Goal: Task Accomplishment & Management: Use online tool/utility

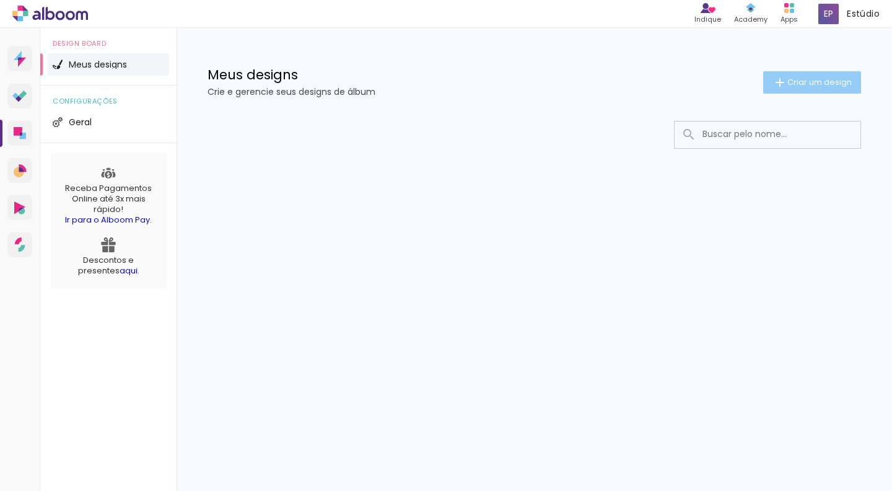
click at [817, 79] on span "Criar um design" at bounding box center [820, 82] width 64 height 8
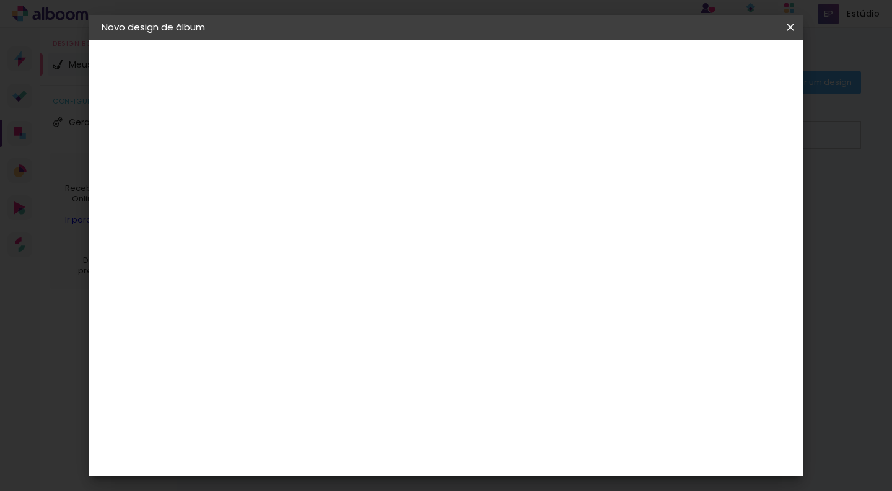
click at [304, 169] on input at bounding box center [304, 166] width 0 height 19
type input "Antonella"
type paper-input "Antonella"
click at [0, 0] on slot "Avançar" at bounding box center [0, 0] width 0 height 0
click at [310, 327] on div "Ágata" at bounding box center [311, 326] width 30 height 10
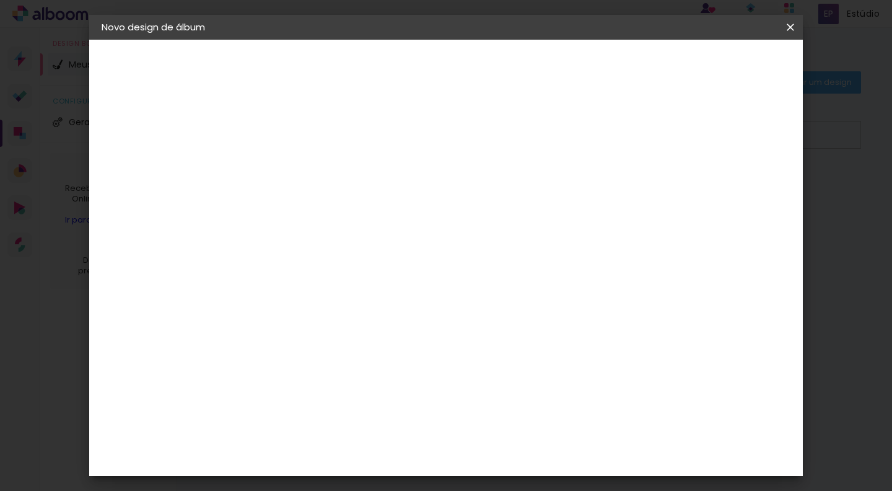
drag, startPoint x: 295, startPoint y: 320, endPoint x: 372, endPoint y: 296, distance: 80.6
click at [295, 320] on paper-item "Ágata" at bounding box center [336, 325] width 134 height 27
click at [0, 0] on slot "Avançar" at bounding box center [0, 0] width 0 height 0
click at [368, 208] on iron-icon at bounding box center [360, 215] width 15 height 15
click at [0, 0] on slot "Luxo" at bounding box center [0, 0] width 0 height 0
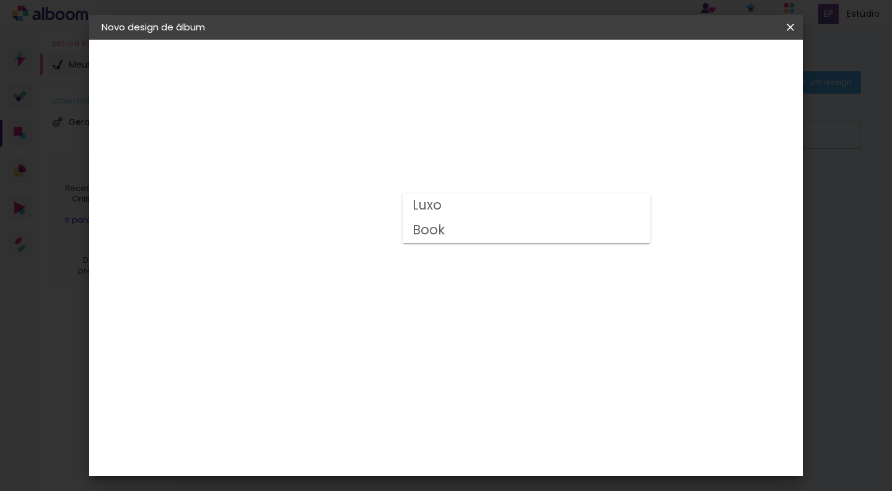
type input "Luxo"
click at [388, 429] on span "25 × 25" at bounding box center [359, 441] width 58 height 25
click at [0, 0] on slot "Avançar" at bounding box center [0, 0] width 0 height 0
click at [723, 65] on span "Iniciar design" at bounding box center [694, 65] width 56 height 9
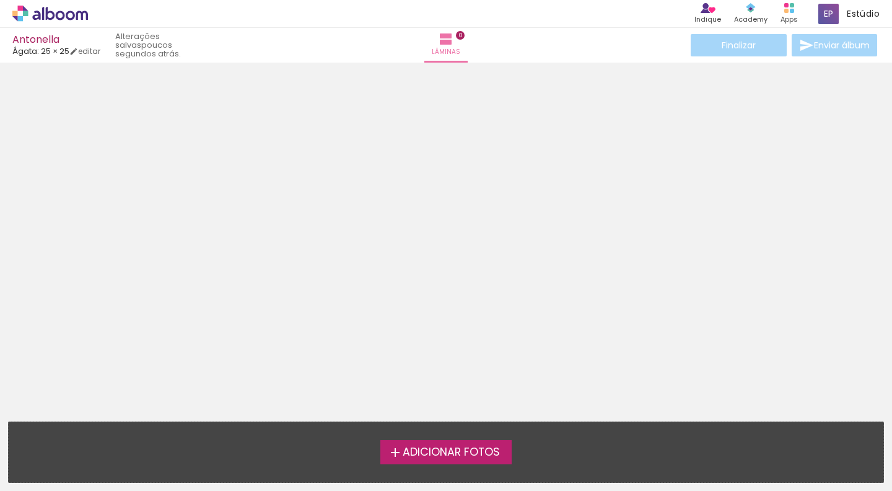
click at [434, 452] on span "Adicionar Fotos" at bounding box center [451, 452] width 97 height 11
click at [0, 0] on input "file" at bounding box center [0, 0] width 0 height 0
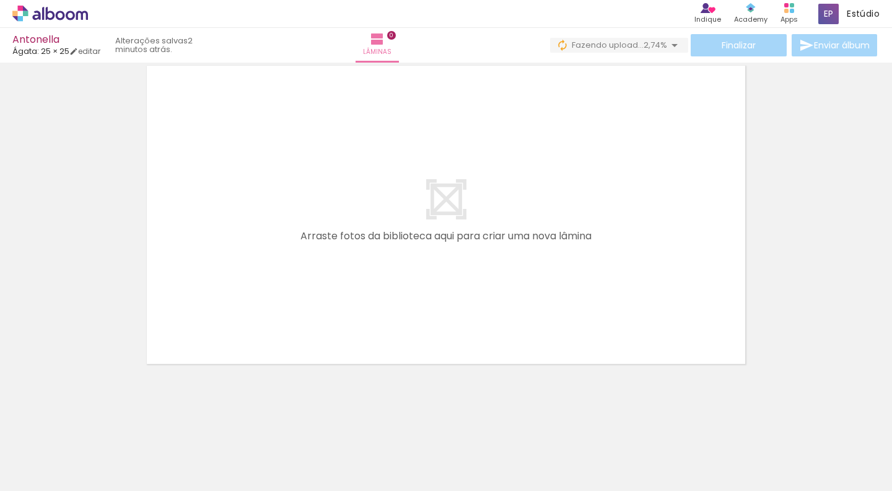
click at [240, 460] on div at bounding box center [233, 449] width 61 height 41
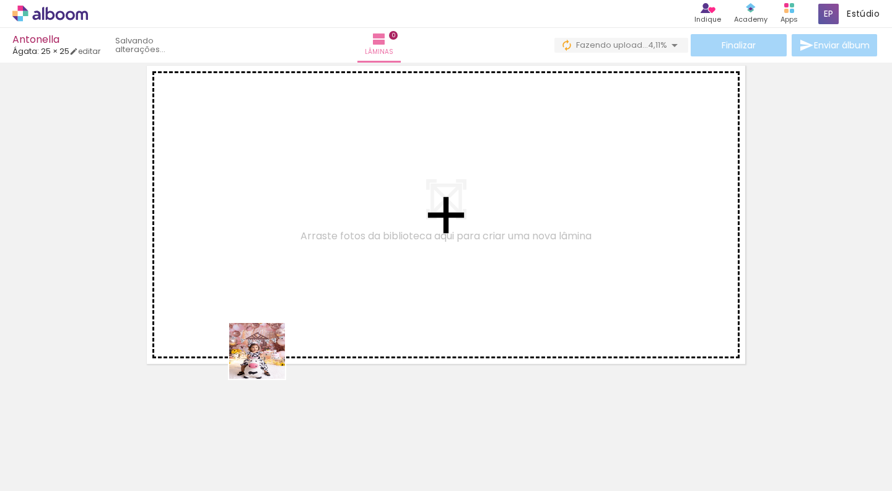
drag, startPoint x: 237, startPoint y: 454, endPoint x: 268, endPoint y: 354, distance: 104.5
click at [268, 354] on quentale-workspace at bounding box center [446, 245] width 892 height 491
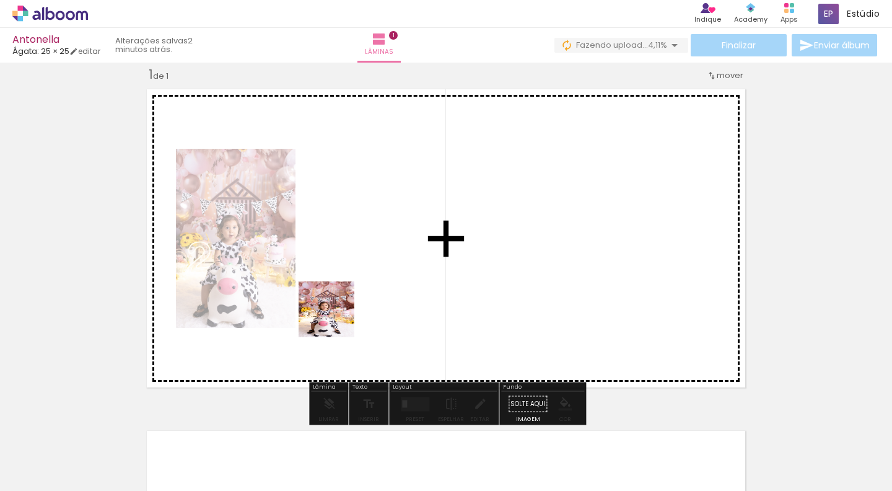
drag, startPoint x: 313, startPoint y: 456, endPoint x: 337, endPoint y: 314, distance: 144.5
click at [337, 314] on quentale-workspace at bounding box center [446, 245] width 892 height 491
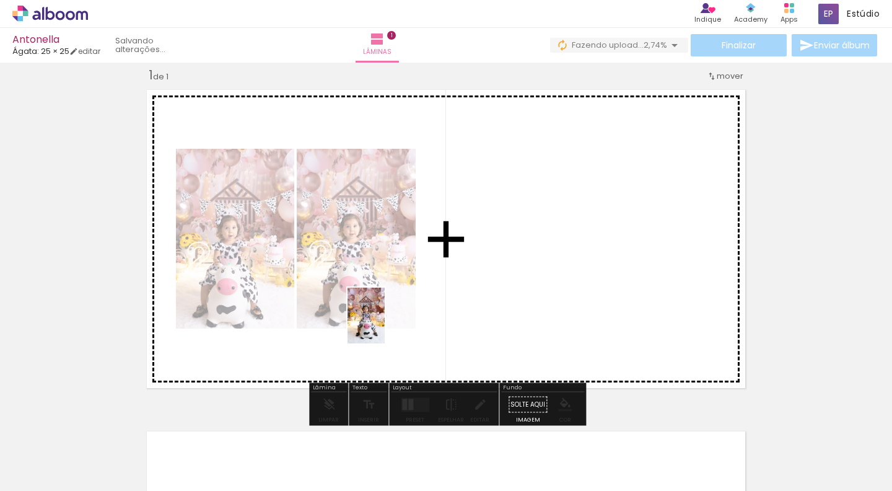
drag, startPoint x: 378, startPoint y: 457, endPoint x: 385, endPoint y: 324, distance: 132.8
click at [385, 324] on quentale-workspace at bounding box center [446, 245] width 892 height 491
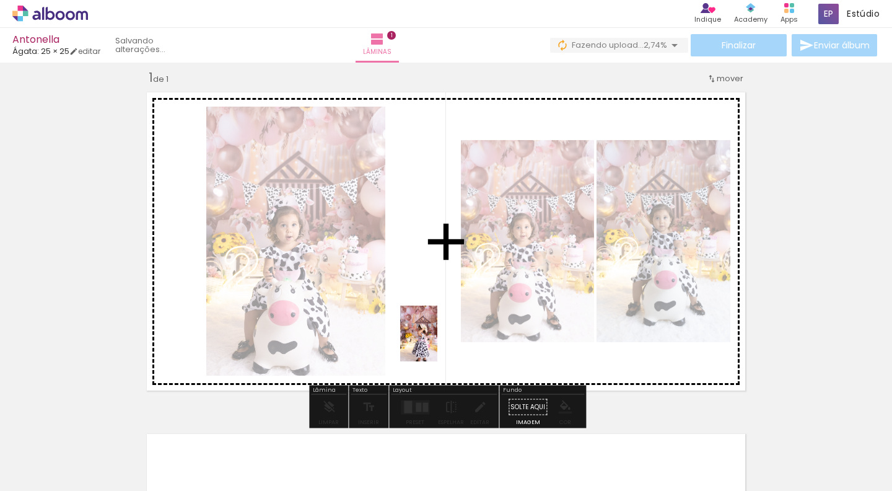
drag, startPoint x: 443, startPoint y: 465, endPoint x: 438, endPoint y: 343, distance: 122.2
click at [438, 343] on quentale-workspace at bounding box center [446, 245] width 892 height 491
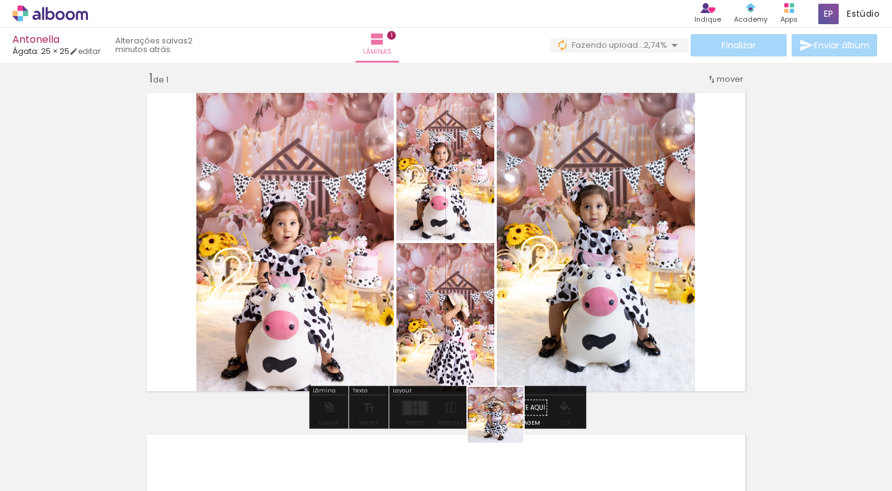
drag, startPoint x: 514, startPoint y: 455, endPoint x: 479, endPoint y: 314, distance: 144.9
click at [479, 314] on quentale-workspace at bounding box center [446, 245] width 892 height 491
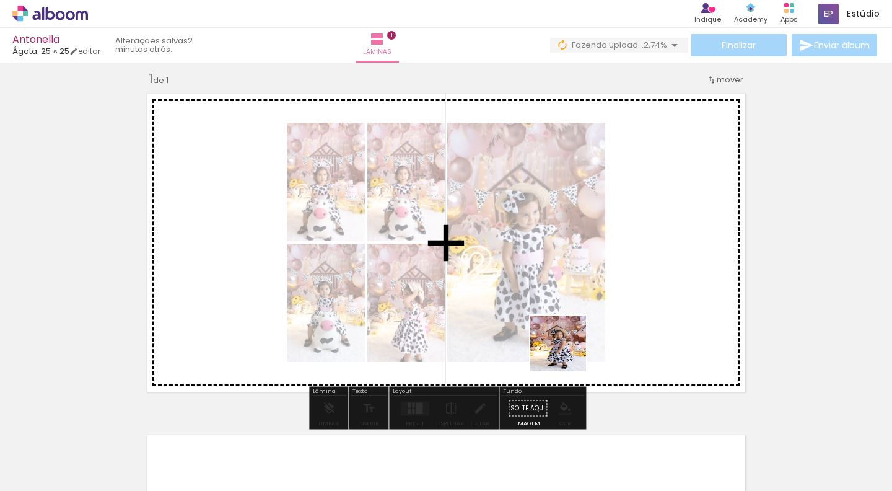
drag, startPoint x: 592, startPoint y: 466, endPoint x: 560, endPoint y: 324, distance: 145.4
click at [560, 324] on quentale-workspace at bounding box center [446, 245] width 892 height 491
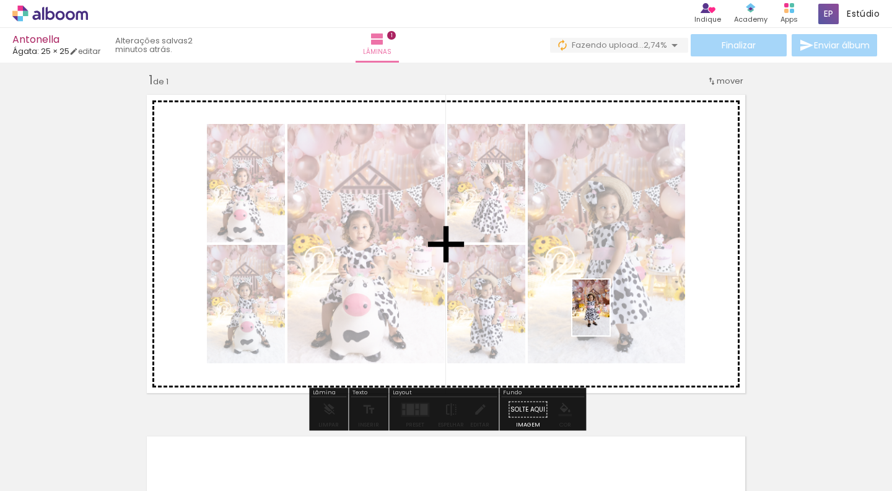
drag, startPoint x: 657, startPoint y: 461, endPoint x: 609, endPoint y: 315, distance: 153.9
click at [609, 315] on quentale-workspace at bounding box center [446, 245] width 892 height 491
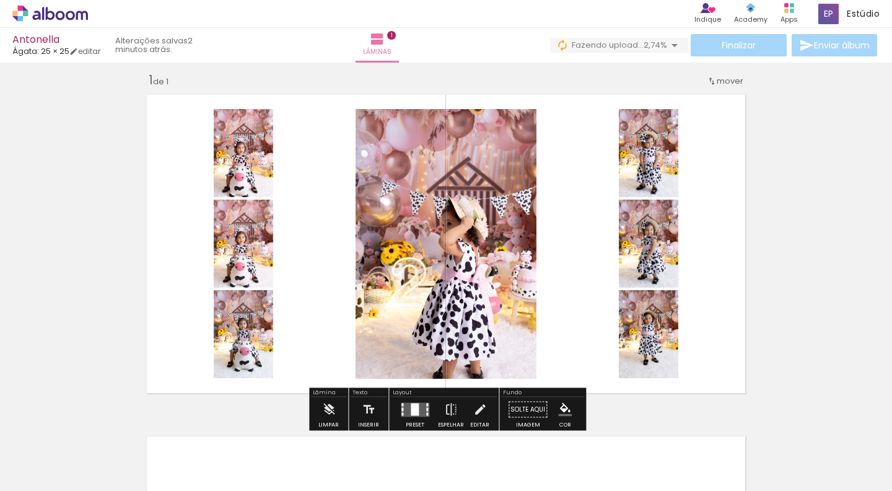
click at [418, 407] on quentale-layouter at bounding box center [415, 409] width 29 height 14
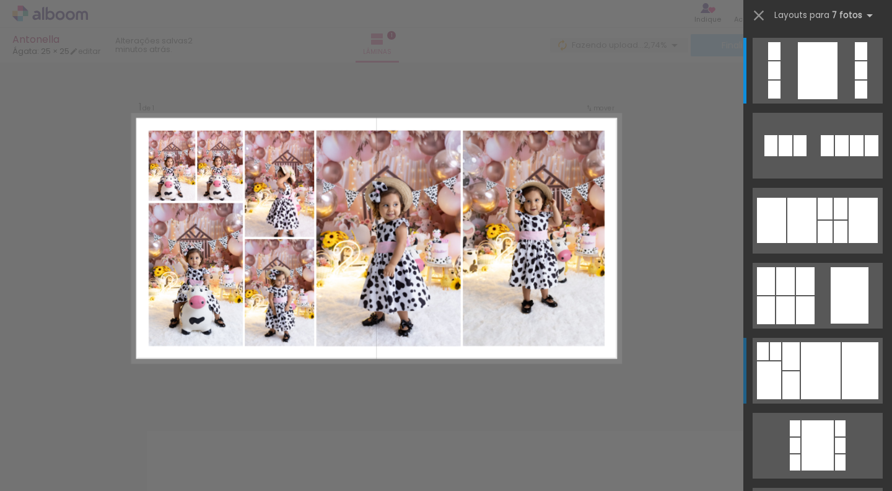
click at [836, 361] on div at bounding box center [821, 370] width 40 height 57
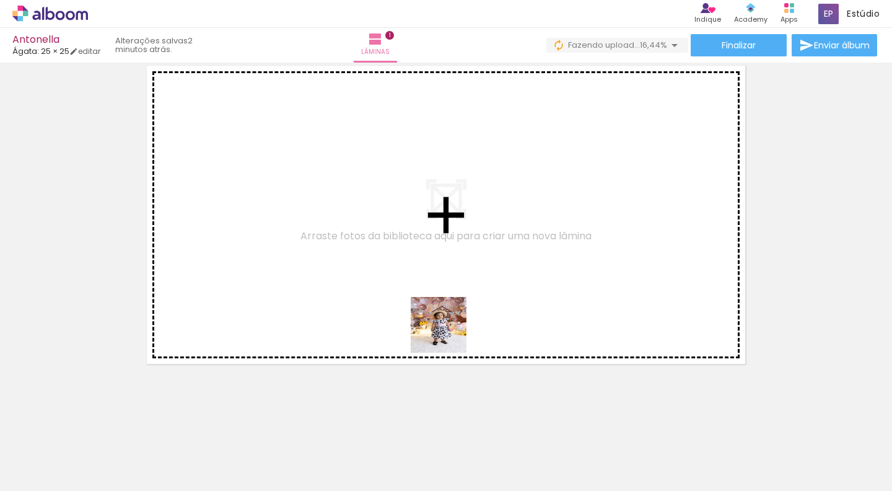
drag, startPoint x: 501, startPoint y: 464, endPoint x: 532, endPoint y: 454, distance: 32.5
click at [441, 321] on quentale-workspace at bounding box center [446, 245] width 892 height 491
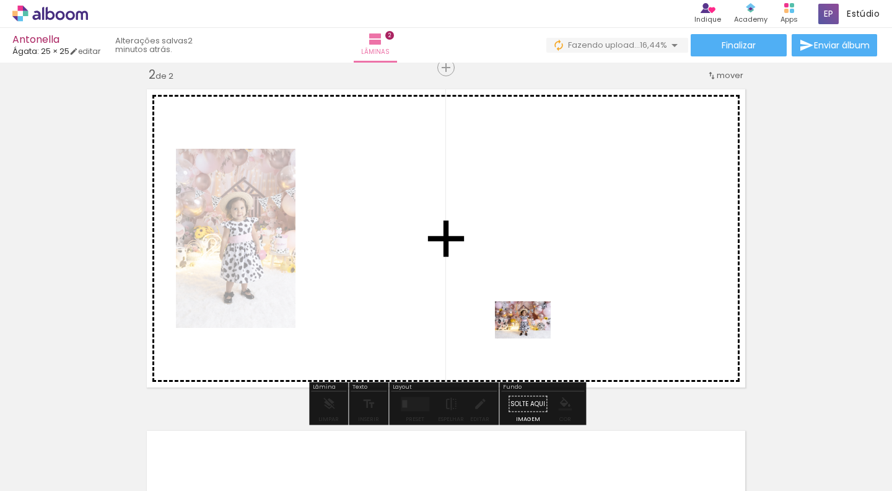
drag, startPoint x: 565, startPoint y: 461, endPoint x: 532, endPoint y: 338, distance: 127.0
click at [532, 338] on quentale-workspace at bounding box center [446, 245] width 892 height 491
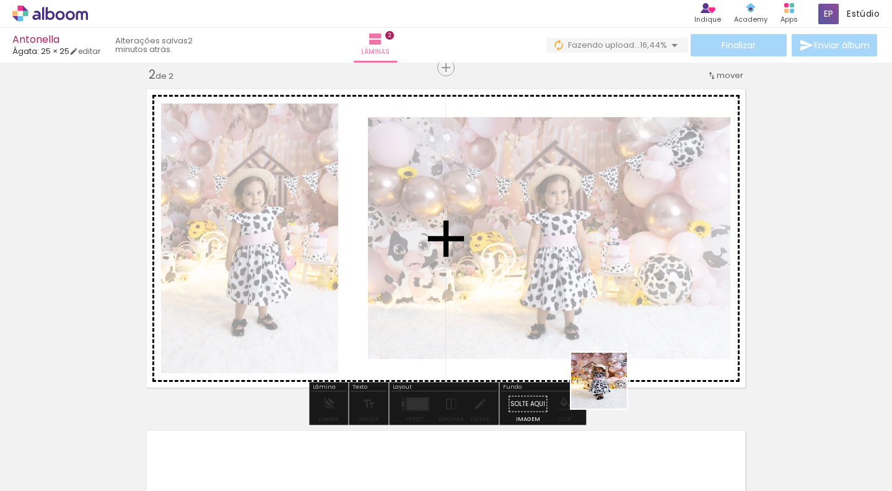
drag, startPoint x: 625, startPoint y: 426, endPoint x: 588, endPoint y: 342, distance: 92.1
click at [588, 342] on quentale-workspace at bounding box center [446, 245] width 892 height 491
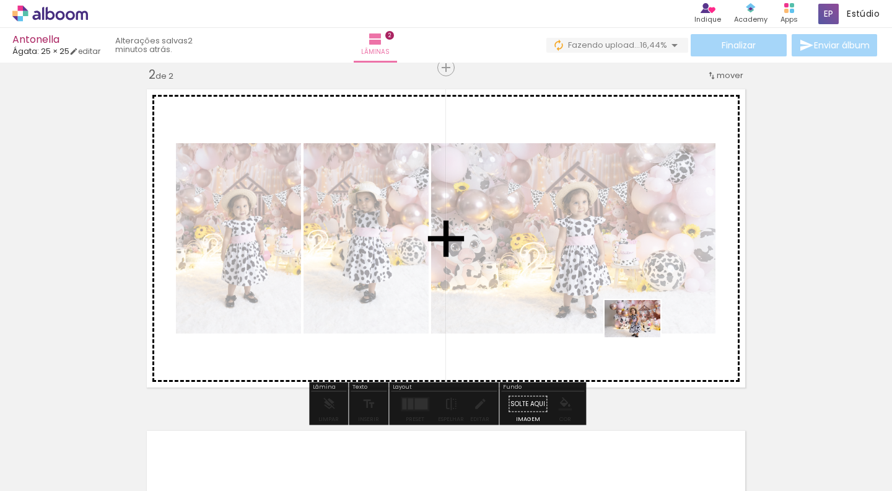
drag, startPoint x: 713, startPoint y: 462, endPoint x: 641, endPoint y: 337, distance: 144.9
click at [641, 337] on quentale-workspace at bounding box center [446, 245] width 892 height 491
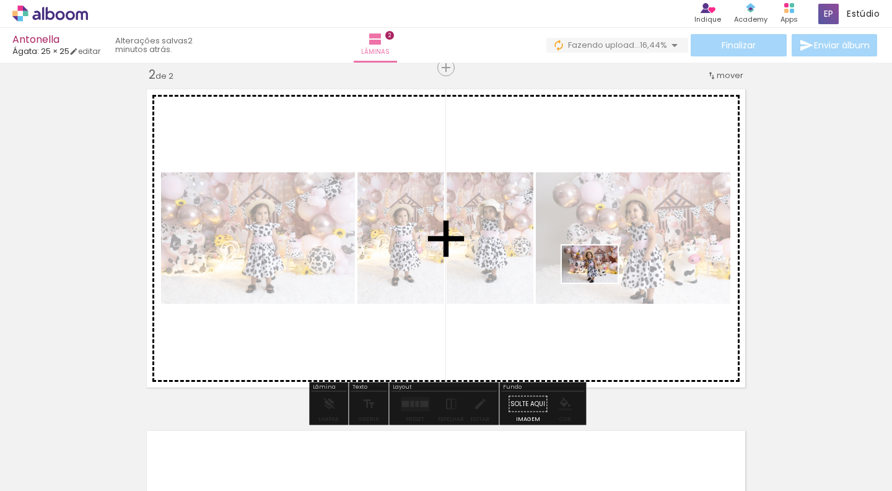
drag, startPoint x: 774, startPoint y: 452, endPoint x: 597, endPoint y: 280, distance: 246.7
click at [597, 280] on quentale-workspace at bounding box center [446, 245] width 892 height 491
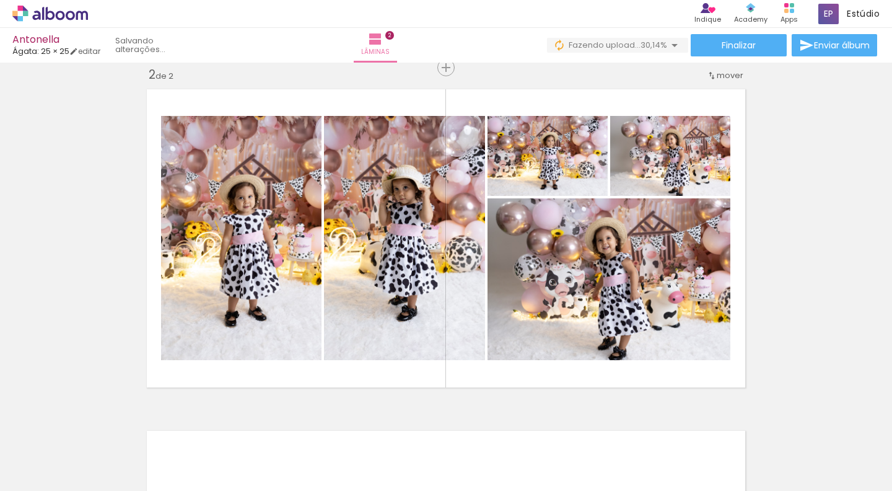
scroll to position [0, 1224]
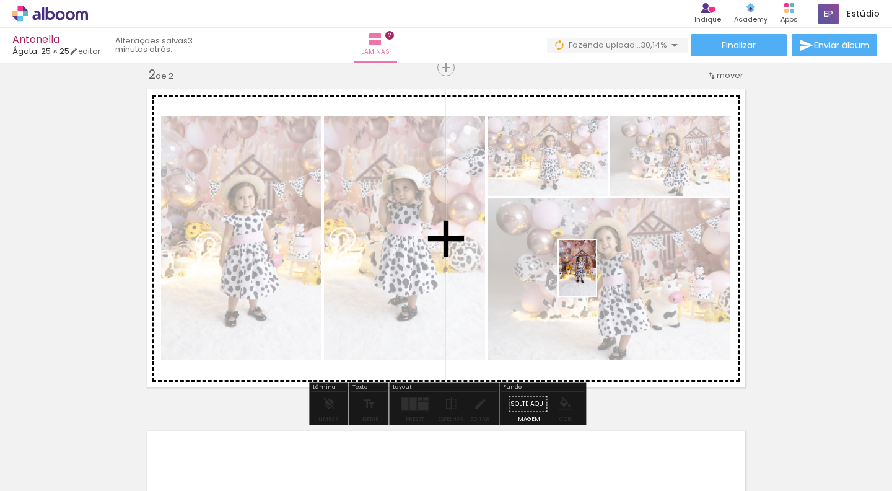
drag, startPoint x: 777, startPoint y: 454, endPoint x: 826, endPoint y: 427, distance: 56.0
click at [595, 275] on quentale-workspace at bounding box center [446, 245] width 892 height 491
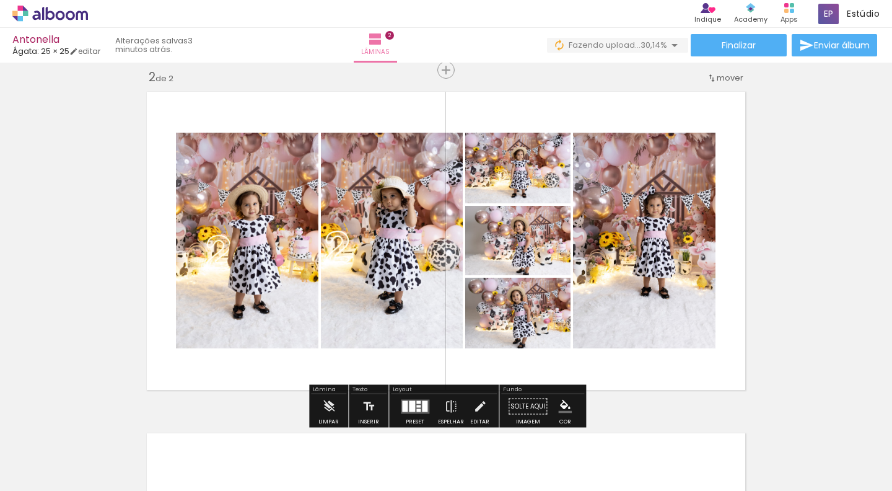
scroll to position [1, 0]
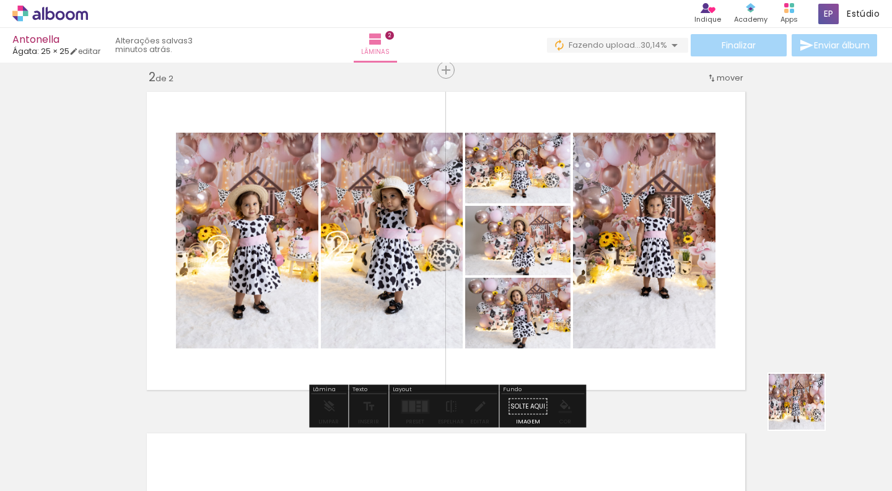
drag, startPoint x: 853, startPoint y: 462, endPoint x: 672, endPoint y: 306, distance: 239.0
click at [672, 306] on quentale-workspace at bounding box center [446, 245] width 892 height 491
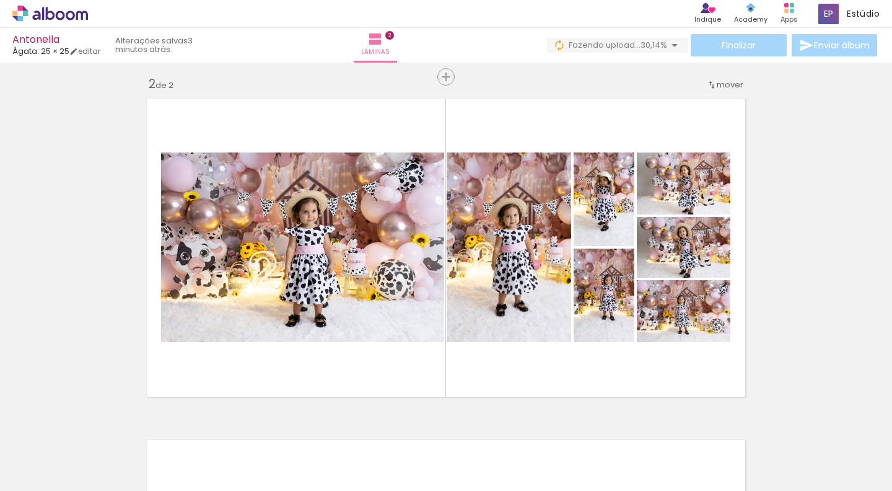
scroll to position [0, 1654]
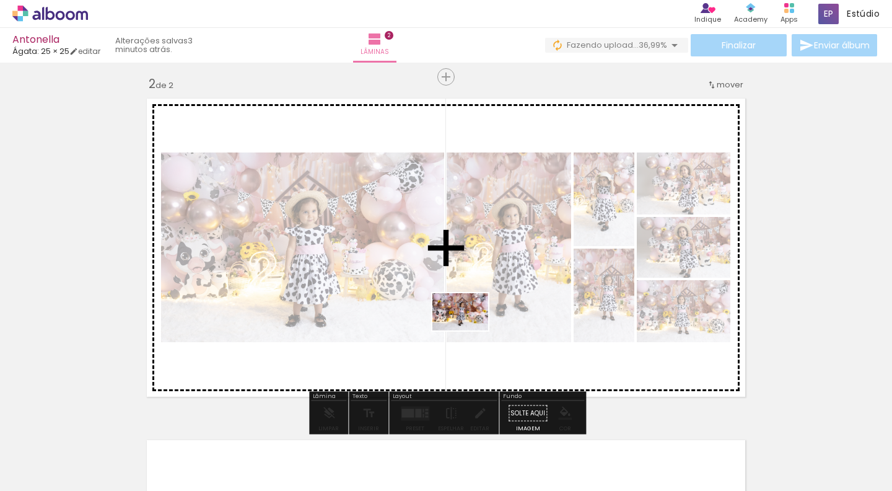
drag, startPoint x: 495, startPoint y: 455, endPoint x: 470, endPoint y: 330, distance: 127.1
click at [470, 330] on quentale-workspace at bounding box center [446, 245] width 892 height 491
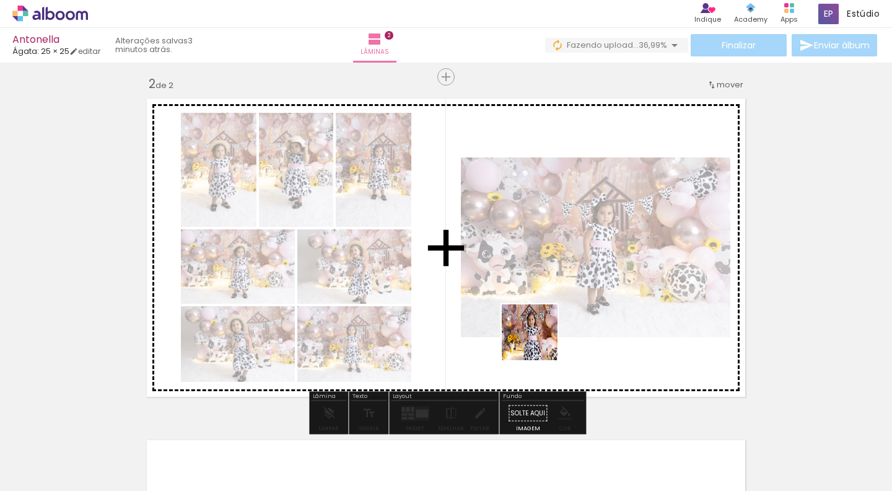
drag, startPoint x: 561, startPoint y: 465, endPoint x: 536, endPoint y: 324, distance: 143.5
click at [536, 324] on quentale-workspace at bounding box center [446, 245] width 892 height 491
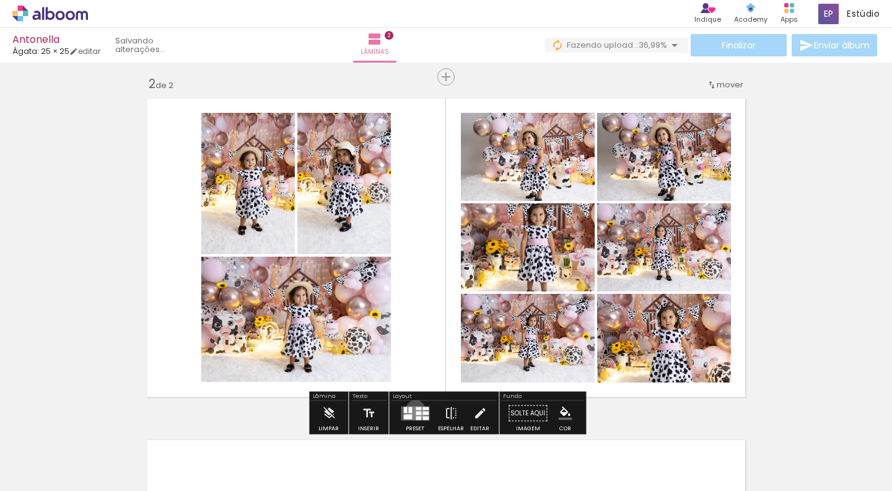
click at [413, 410] on quentale-layouter at bounding box center [415, 413] width 29 height 14
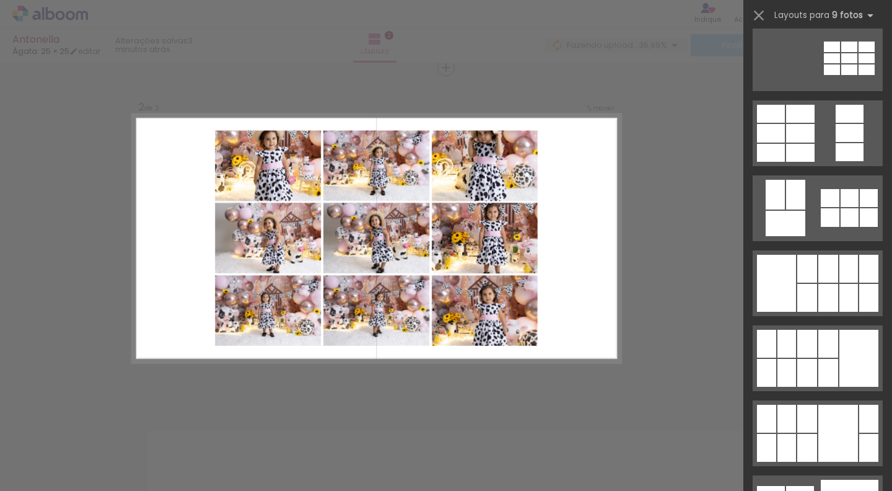
scroll to position [1445, 0]
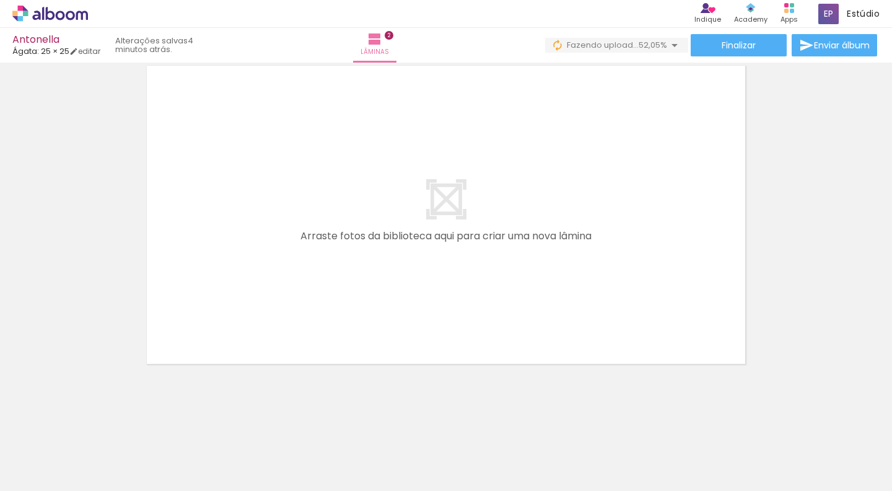
scroll to position [0, 1057]
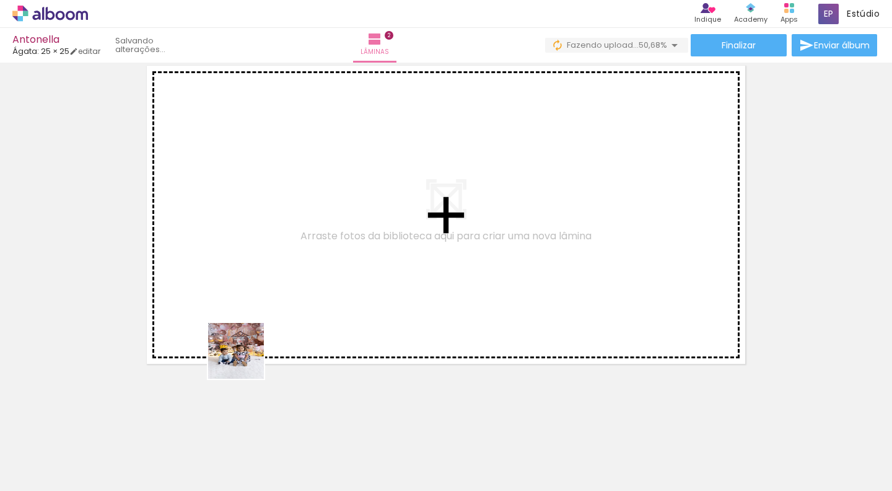
drag, startPoint x: 252, startPoint y: 459, endPoint x: 248, endPoint y: 333, distance: 126.5
click at [248, 333] on quentale-workspace at bounding box center [446, 245] width 892 height 491
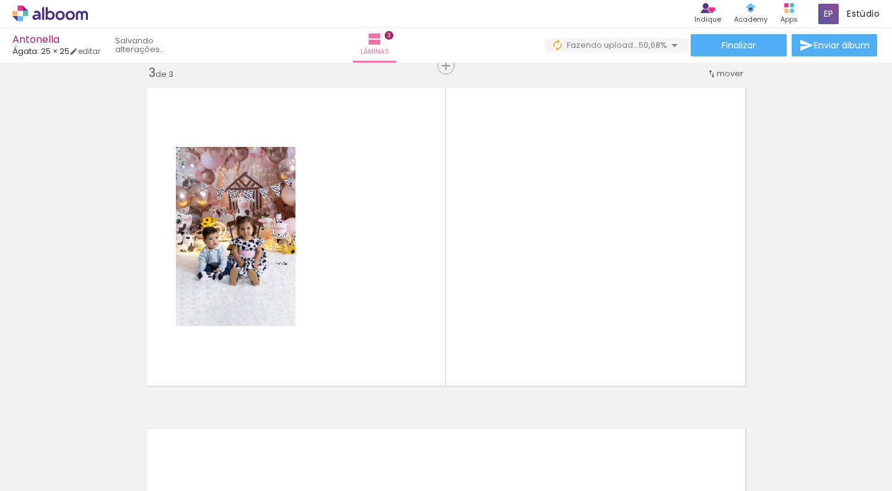
scroll to position [698, 0]
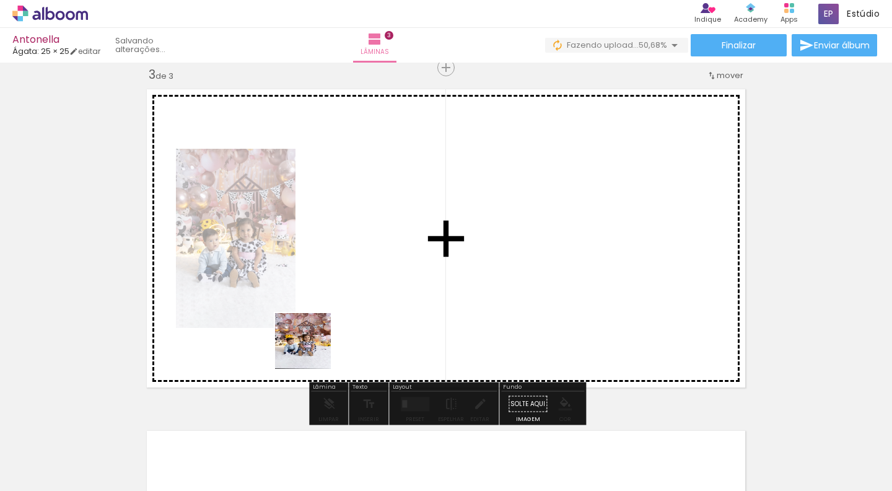
drag, startPoint x: 320, startPoint y: 460, endPoint x: 312, endPoint y: 348, distance: 111.8
click at [312, 348] on quentale-workspace at bounding box center [446, 245] width 892 height 491
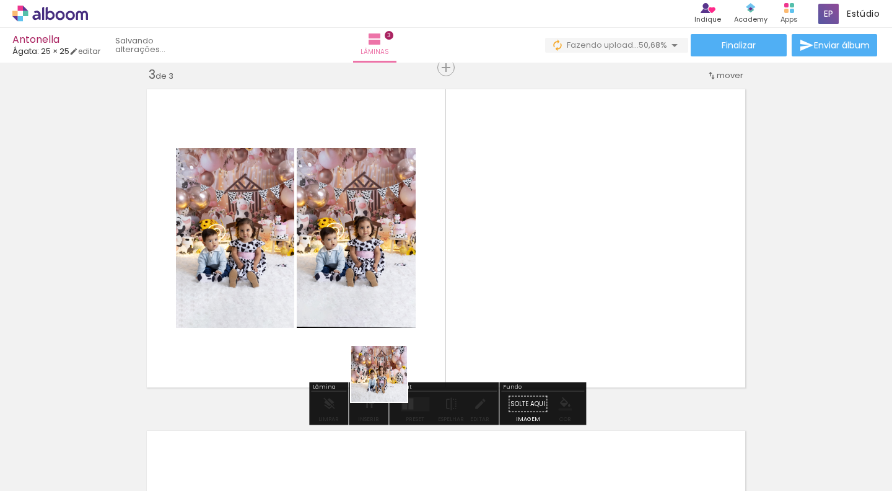
drag, startPoint x: 392, startPoint y: 402, endPoint x: 372, endPoint y: 307, distance: 96.3
click at [372, 307] on quentale-workspace at bounding box center [446, 245] width 892 height 491
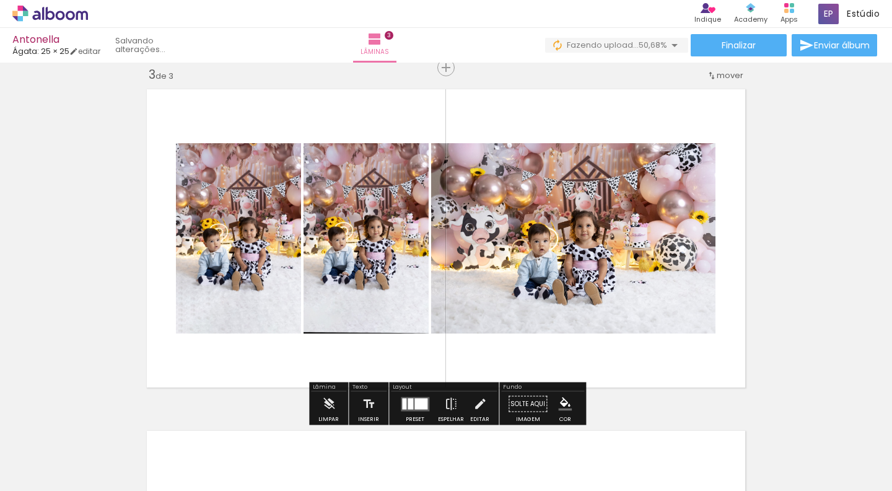
scroll to position [698, 0]
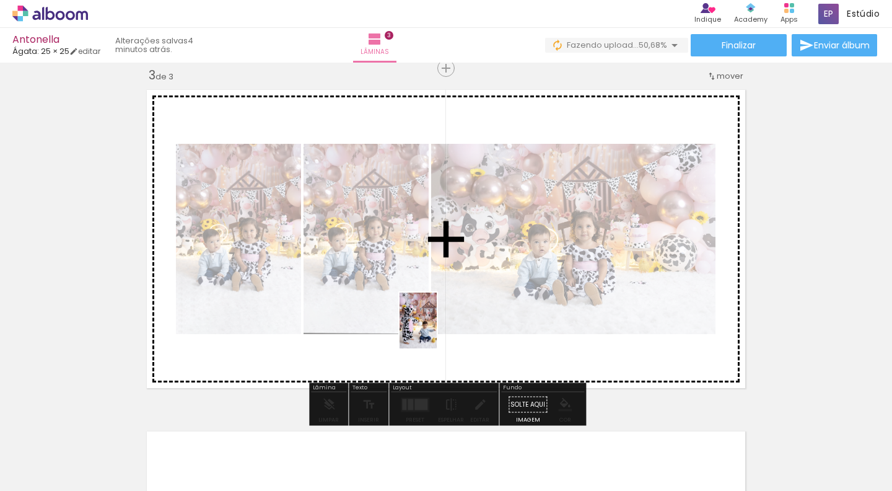
drag, startPoint x: 463, startPoint y: 462, endPoint x: 437, endPoint y: 330, distance: 134.5
click at [437, 330] on quentale-workspace at bounding box center [446, 245] width 892 height 491
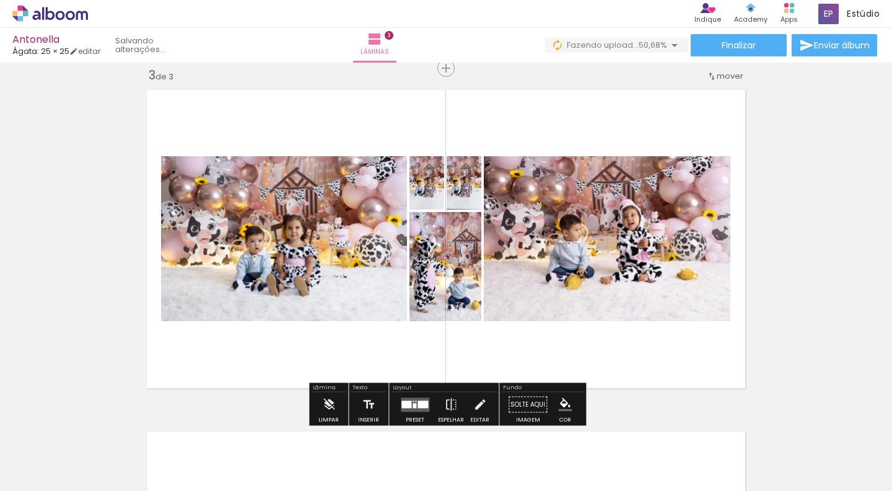
drag, startPoint x: 534, startPoint y: 408, endPoint x: 521, endPoint y: 327, distance: 81.5
click at [521, 327] on quentale-workspace at bounding box center [446, 245] width 892 height 491
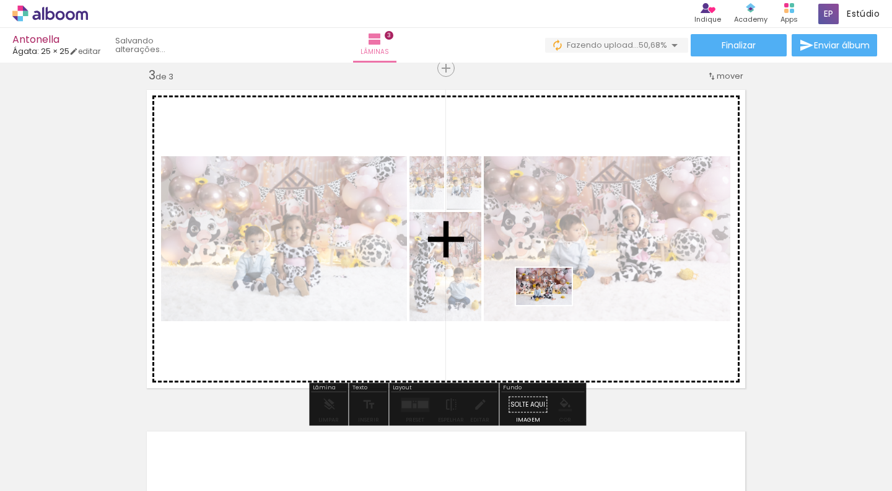
drag, startPoint x: 597, startPoint y: 460, endPoint x: 553, endPoint y: 302, distance: 164.0
click at [553, 302] on quentale-workspace at bounding box center [446, 245] width 892 height 491
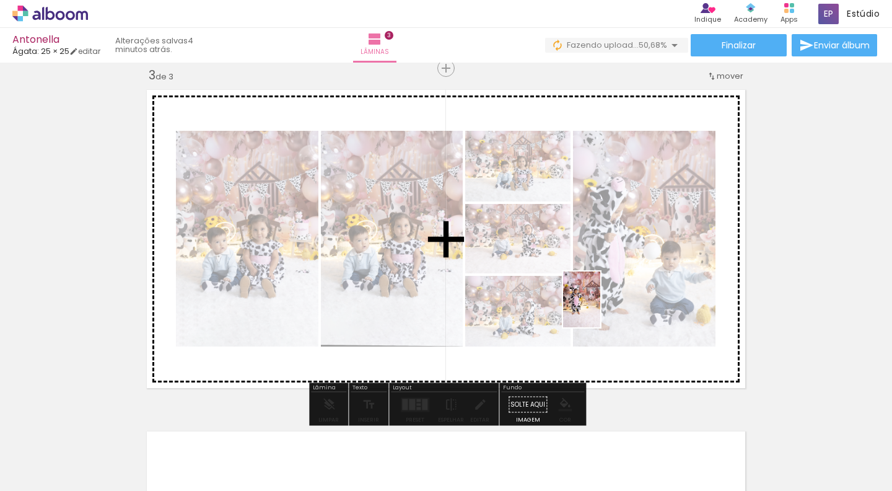
drag, startPoint x: 664, startPoint y: 470, endPoint x: 601, endPoint y: 309, distance: 173.3
click at [601, 309] on quentale-workspace at bounding box center [446, 245] width 892 height 491
